Goal: Information Seeking & Learning: Understand process/instructions

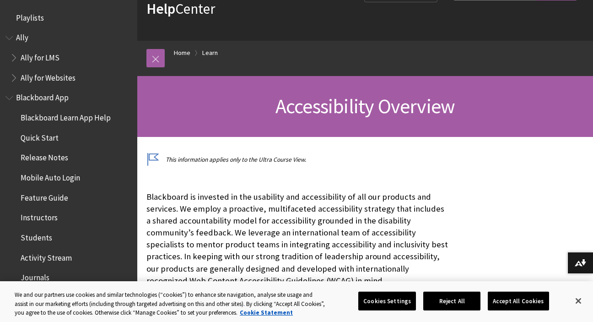
scroll to position [795, 0]
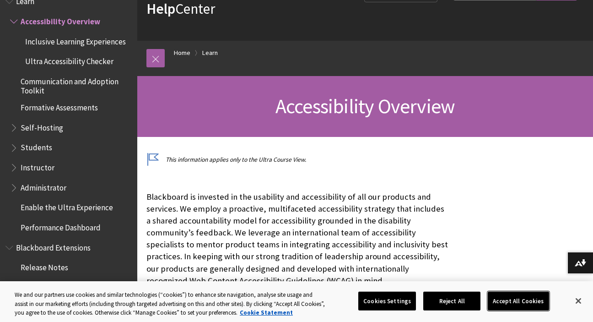
click at [517, 303] on button "Accept All Cookies" at bounding box center [518, 300] width 61 height 19
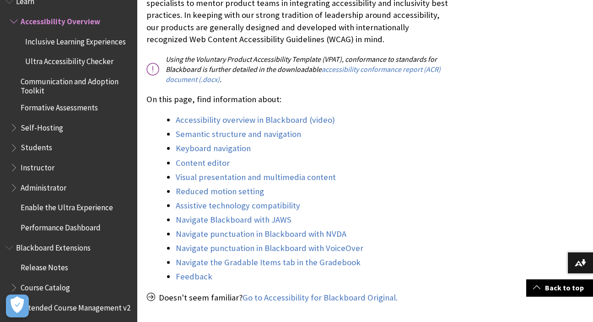
scroll to position [296, 0]
click at [65, 204] on span "Enable the Ultra Experience" at bounding box center [67, 206] width 92 height 12
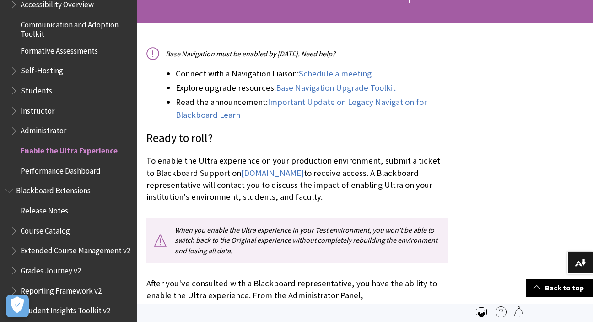
scroll to position [805, 0]
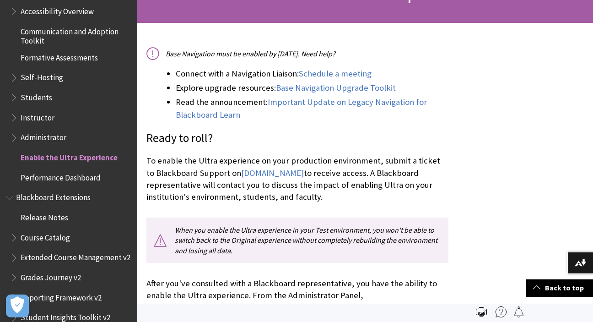
click at [62, 139] on span "Administrator" at bounding box center [44, 136] width 46 height 12
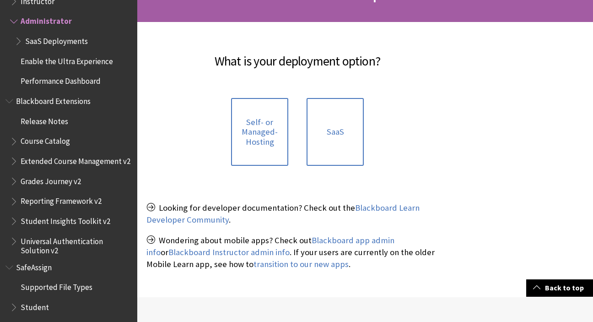
scroll to position [168, 0]
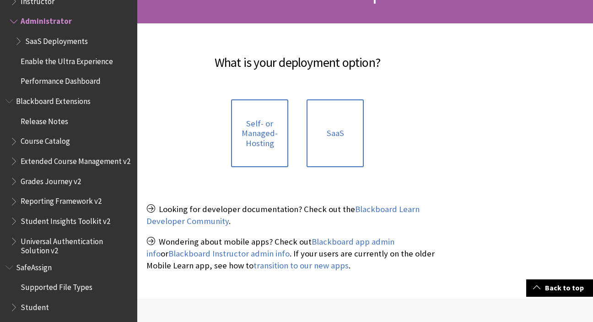
click at [34, 106] on span "Blackboard Extensions" at bounding box center [53, 99] width 75 height 12
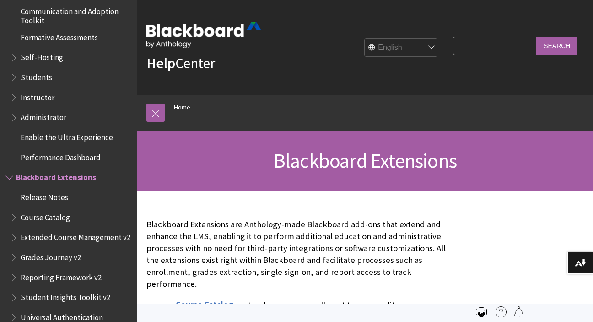
scroll to position [826, 0]
click at [492, 51] on input "Search Query" at bounding box center [494, 46] width 83 height 18
type input "ث"
type input "enroll"
click at [536, 37] on input "Search" at bounding box center [556, 46] width 41 height 18
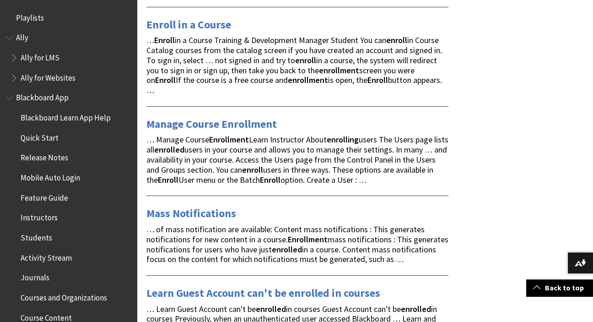
scroll to position [257, 0]
click at [199, 121] on link "Manage Course Enrollment" at bounding box center [211, 124] width 130 height 15
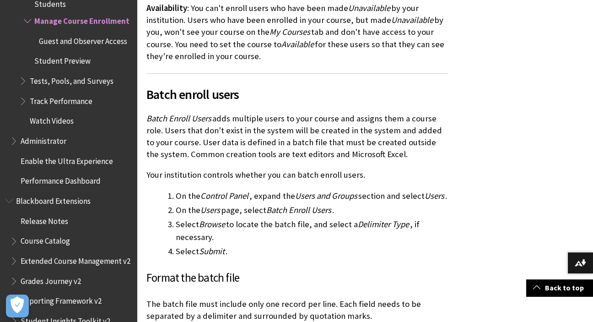
scroll to position [1039, 0]
